Goal: Task Accomplishment & Management: Use online tool/utility

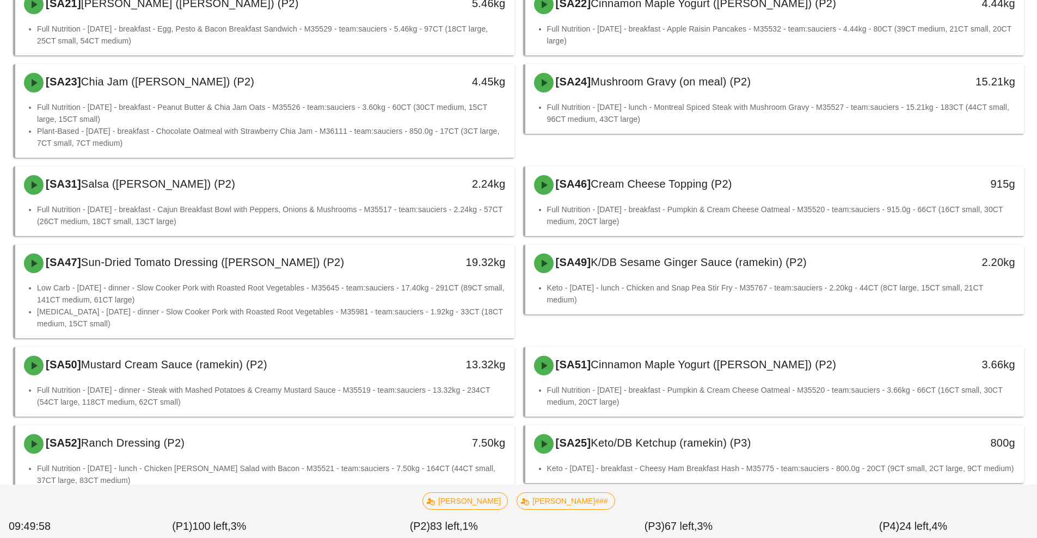
scroll to position [1296, 0]
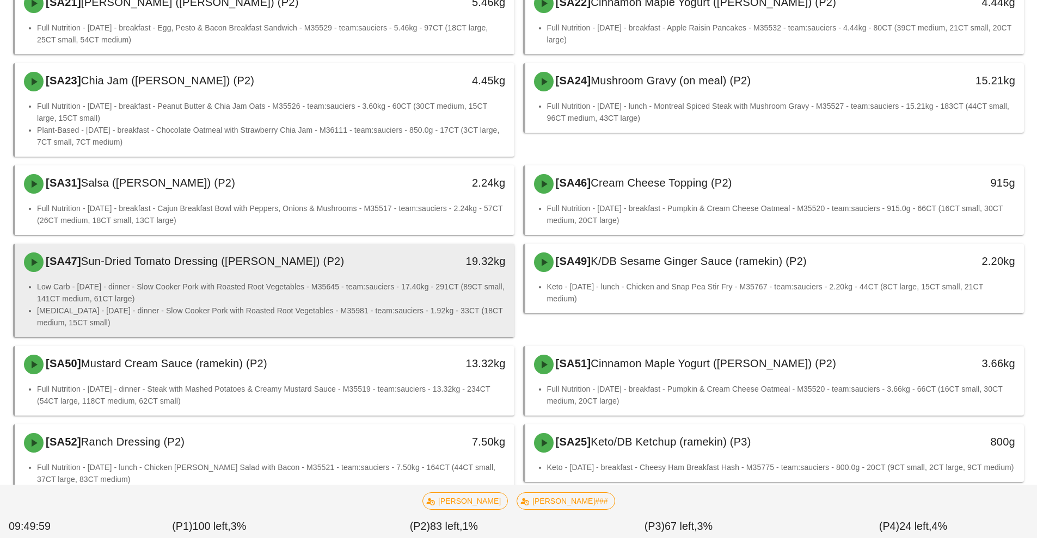
click at [471, 303] on li "Low Carb - [DATE] - dinner - Slow Cooker Pork with Roasted Root Vegetables - M3…" at bounding box center [271, 293] width 469 height 24
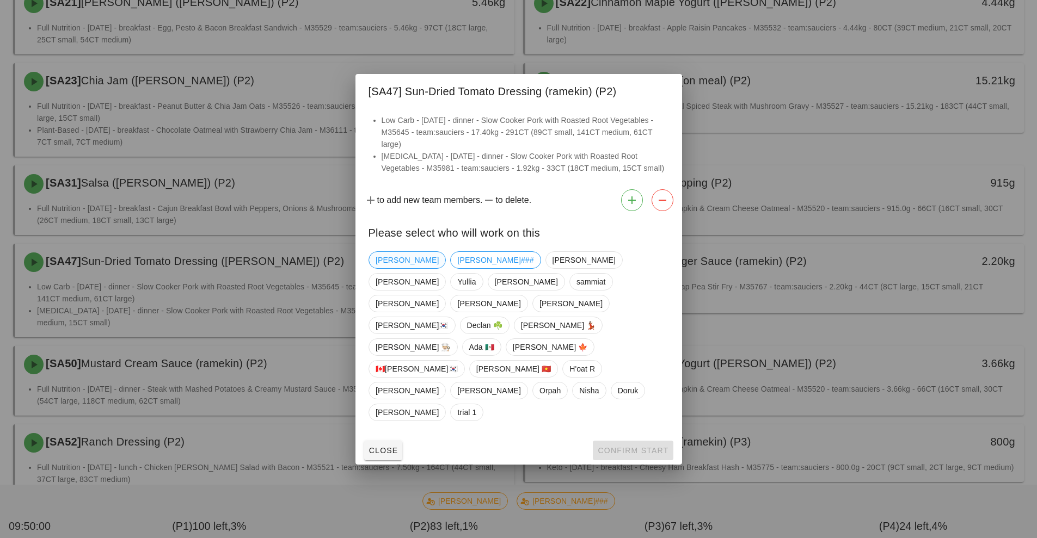
click at [391, 268] on span "[PERSON_NAME]" at bounding box center [407, 260] width 63 height 16
click at [628, 446] on span "Confirm Start" at bounding box center [632, 450] width 71 height 9
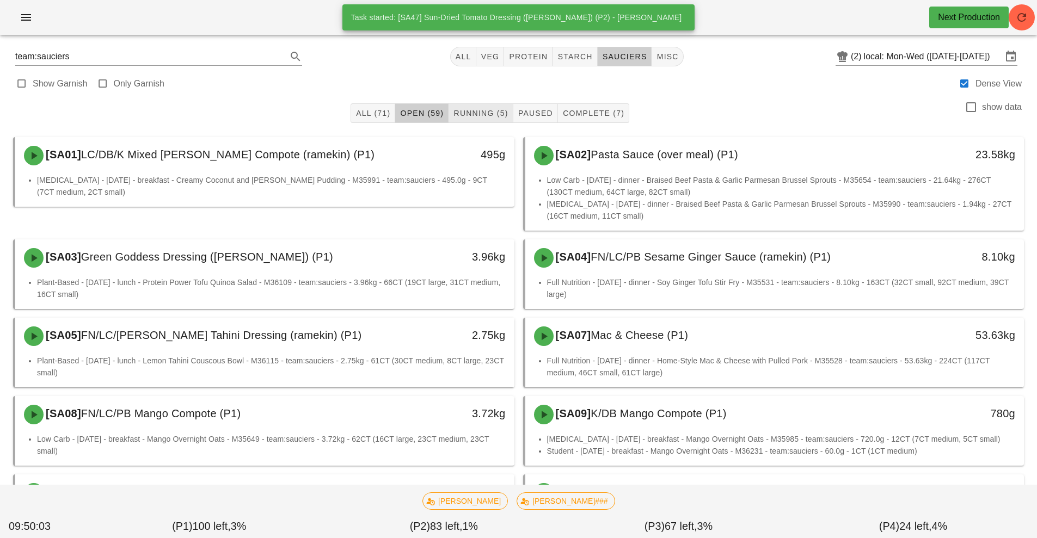
click at [500, 109] on span "Running (5)" at bounding box center [480, 113] width 55 height 9
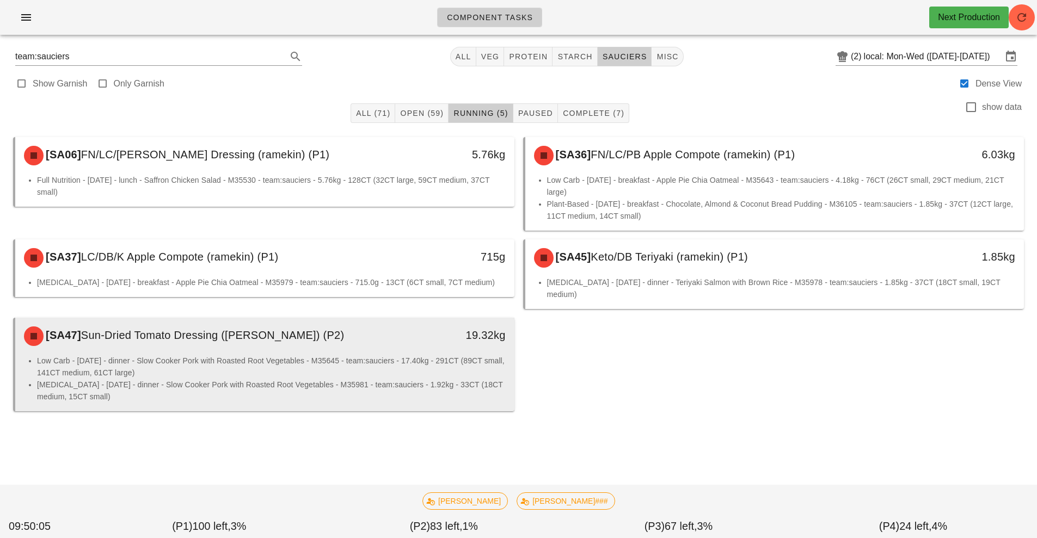
click at [460, 355] on li "Low Carb - [DATE] - dinner - Slow Cooker Pork with Roasted Root Vegetables - M3…" at bounding box center [271, 367] width 469 height 24
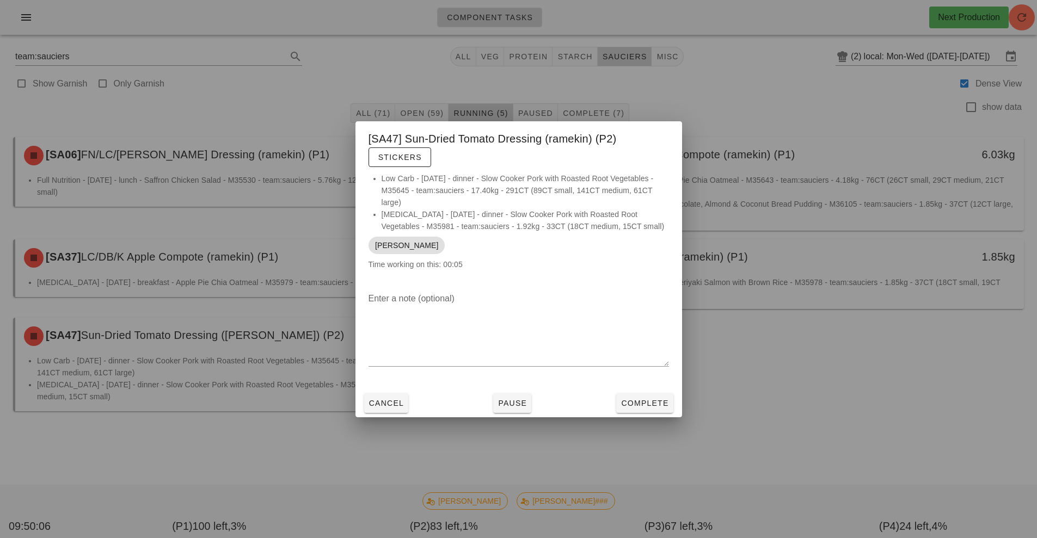
click at [416, 176] on li "Low Carb - [DATE] - dinner - Slow Cooker Pork with Roasted Root Vegetables - M3…" at bounding box center [524, 191] width 287 height 36
click at [419, 163] on button "Stickers" at bounding box center [399, 157] width 63 height 20
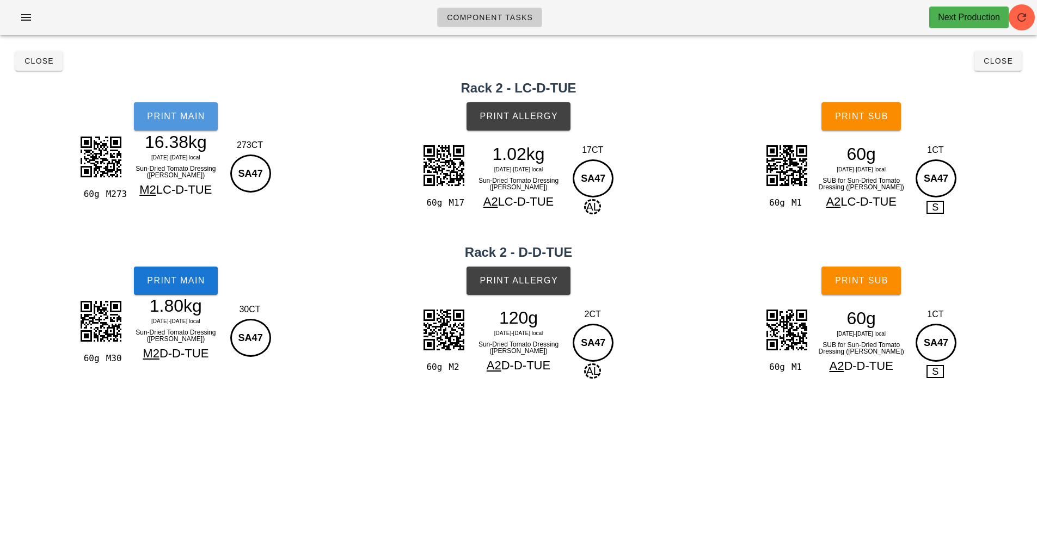
click at [195, 120] on span "Print Main" at bounding box center [175, 117] width 59 height 10
click at [188, 273] on button "Print Main" at bounding box center [176, 281] width 84 height 28
click at [543, 124] on button "Print Allergy" at bounding box center [518, 116] width 104 height 28
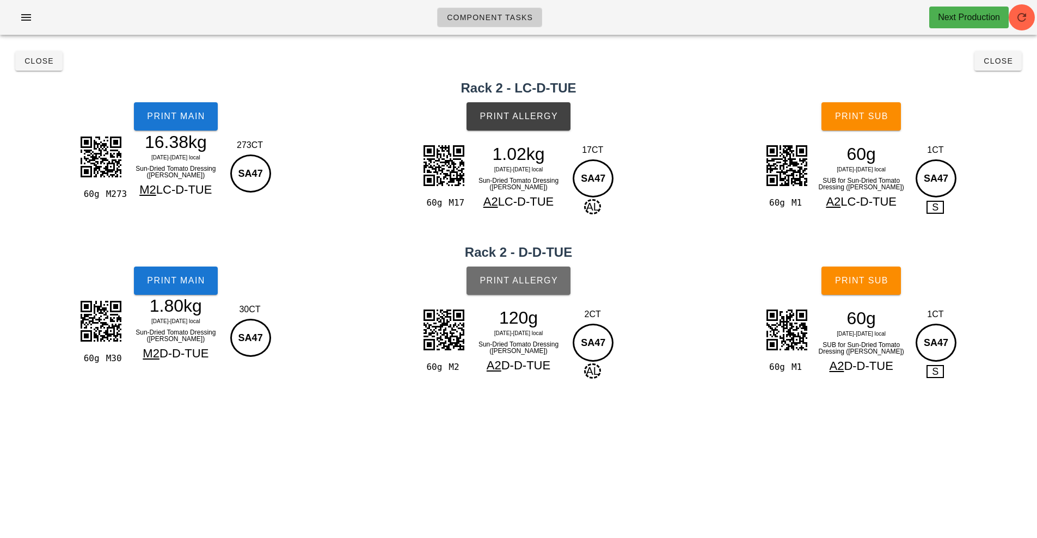
click at [542, 286] on button "Print Allergy" at bounding box center [518, 281] width 104 height 28
click at [881, 120] on span "Print Sub" at bounding box center [861, 117] width 54 height 10
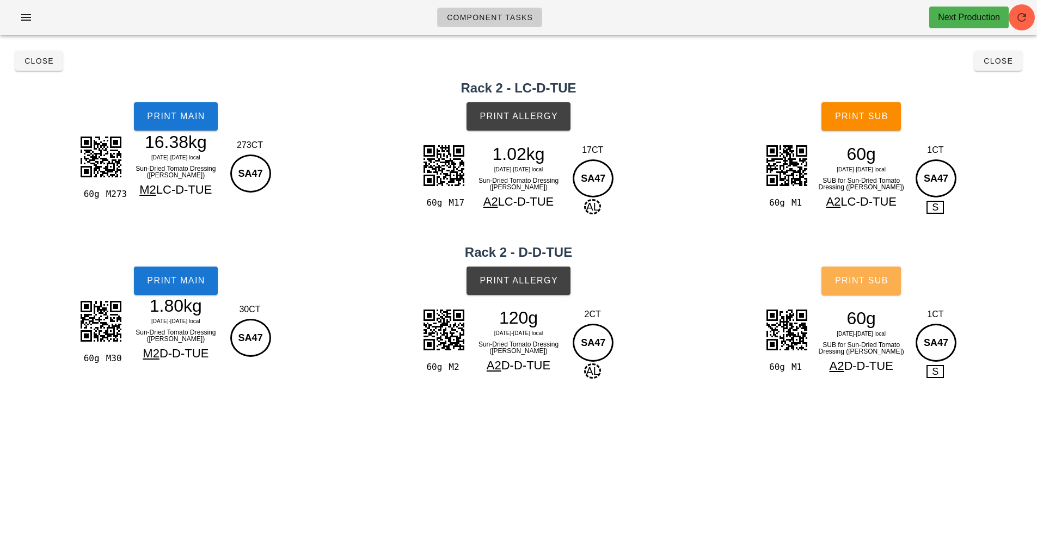
click at [883, 284] on span "Print Sub" at bounding box center [861, 281] width 54 height 10
click at [995, 61] on span "Close" at bounding box center [998, 61] width 30 height 9
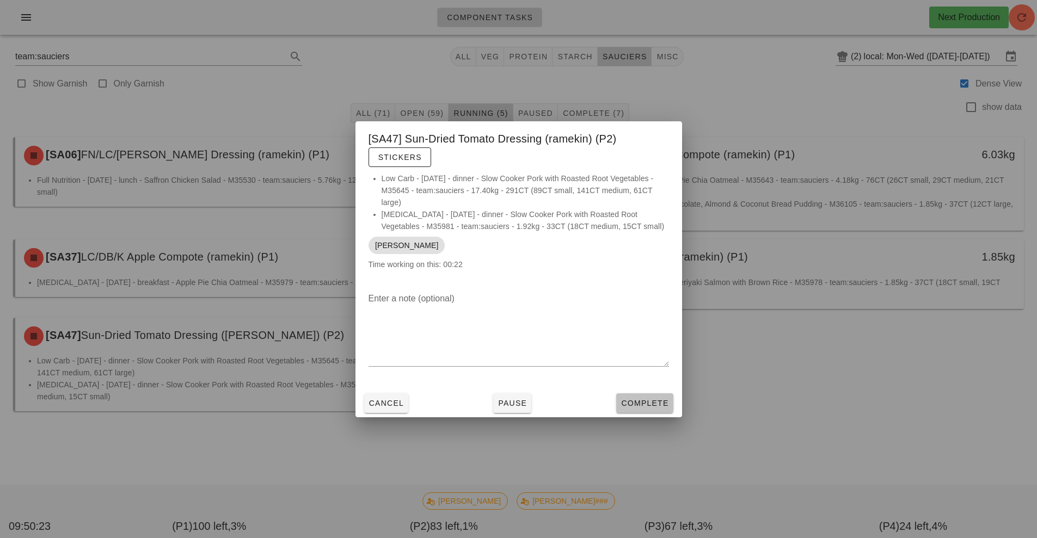
click at [664, 395] on button "Complete" at bounding box center [644, 403] width 57 height 20
